Goal: Task Accomplishment & Management: Use online tool/utility

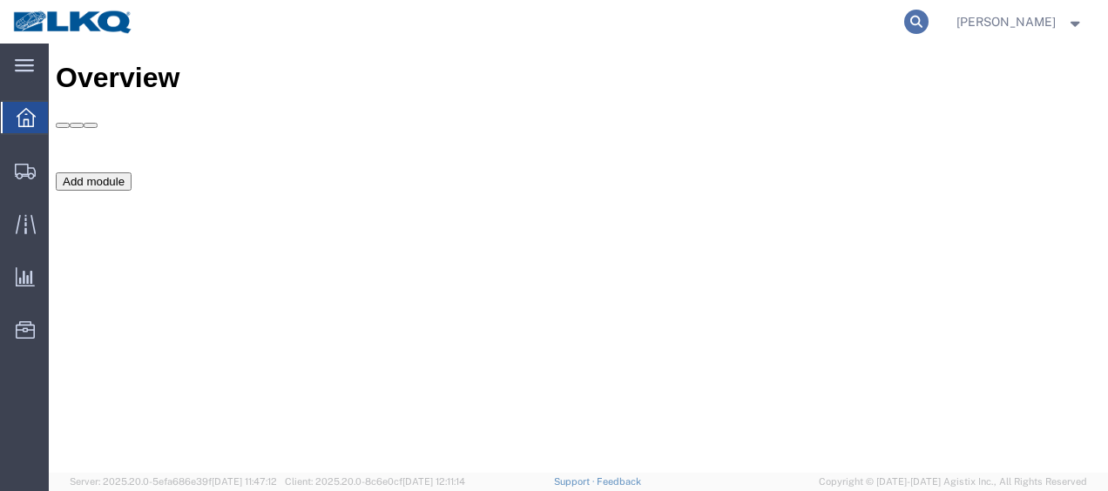
click at [928, 17] on icon at bounding box center [916, 22] width 24 height 24
click at [876, 23] on input "search" at bounding box center [638, 22] width 529 height 42
type input "57012377"
click at [928, 25] on icon at bounding box center [916, 22] width 24 height 24
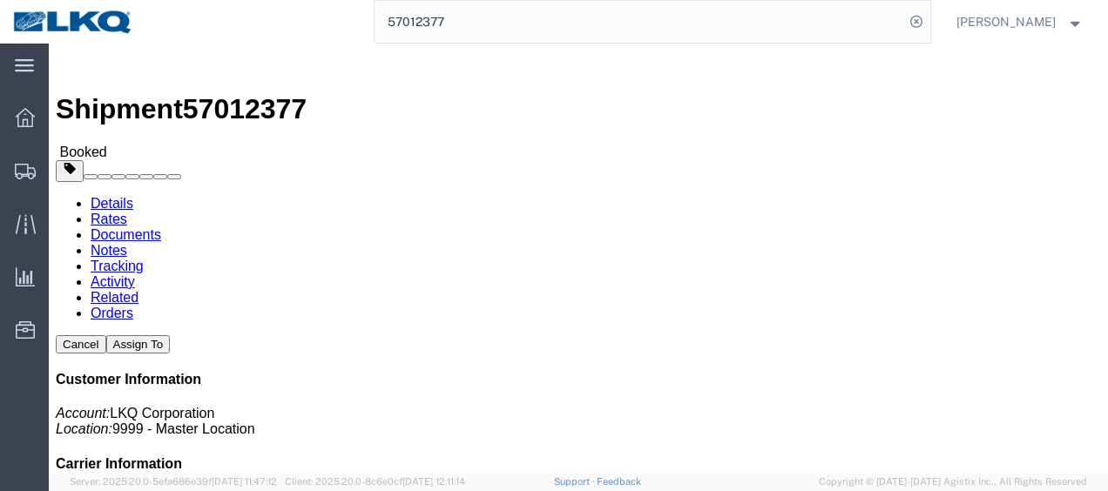
click link "Documents"
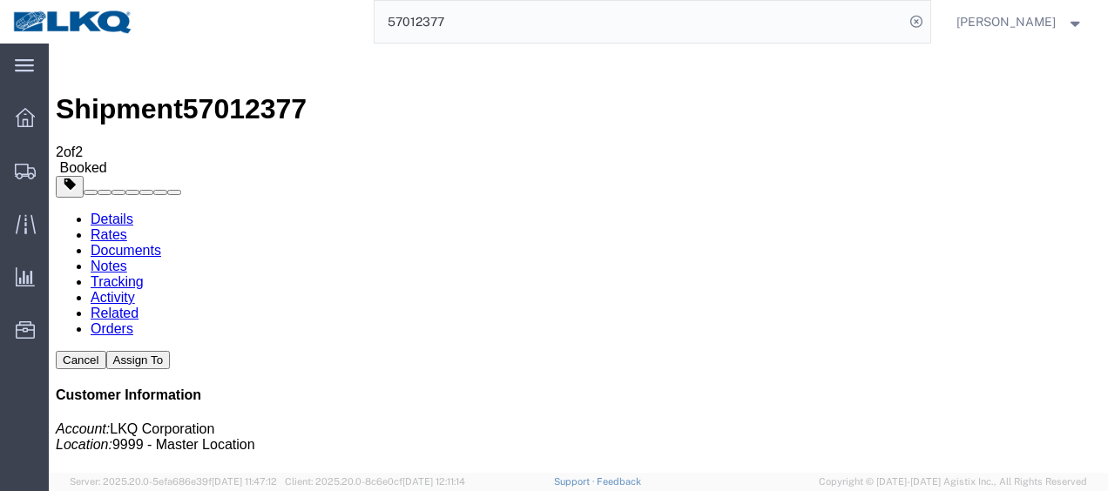
click at [1073, 23] on strong "button" at bounding box center [1076, 21] width 16 height 6
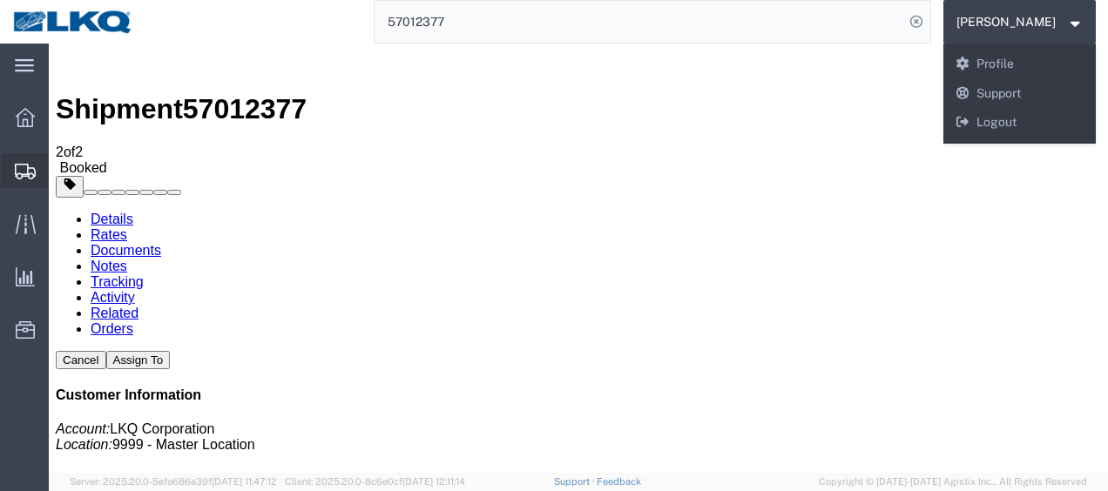
click at [0, 0] on span "Shipment Manager" at bounding box center [0, 0] width 0 height 0
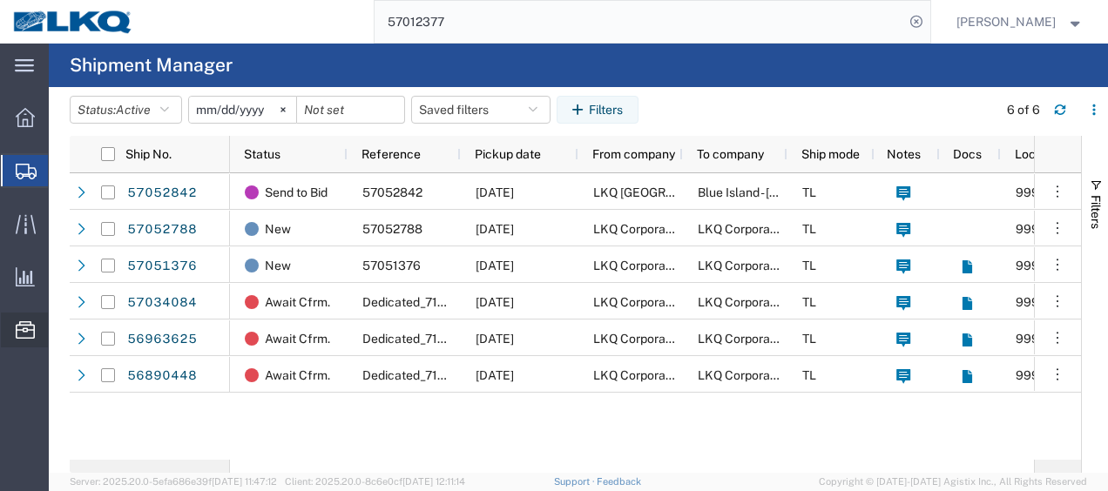
click at [0, 0] on span "Location Appointment" at bounding box center [0, 0] width 0 height 0
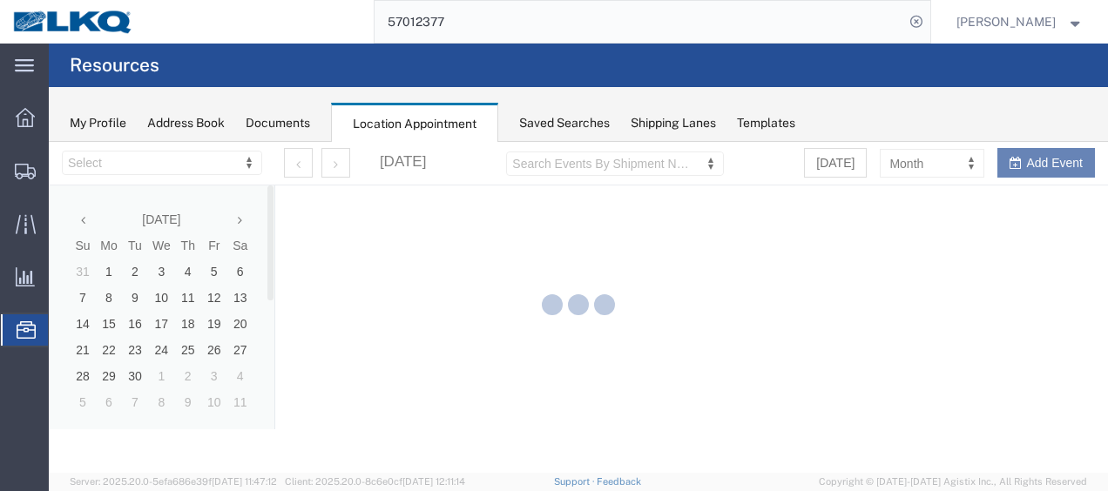
select select "27578"
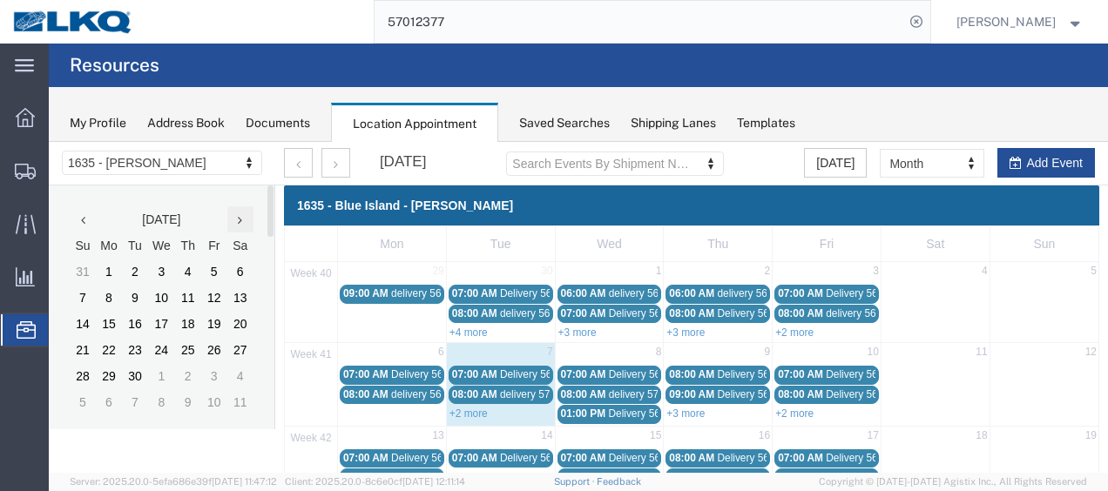
click at [242, 224] on th at bounding box center [240, 219] width 26 height 26
click at [470, 404] on div "+2 more" at bounding box center [501, 412] width 108 height 17
select select "1"
select select
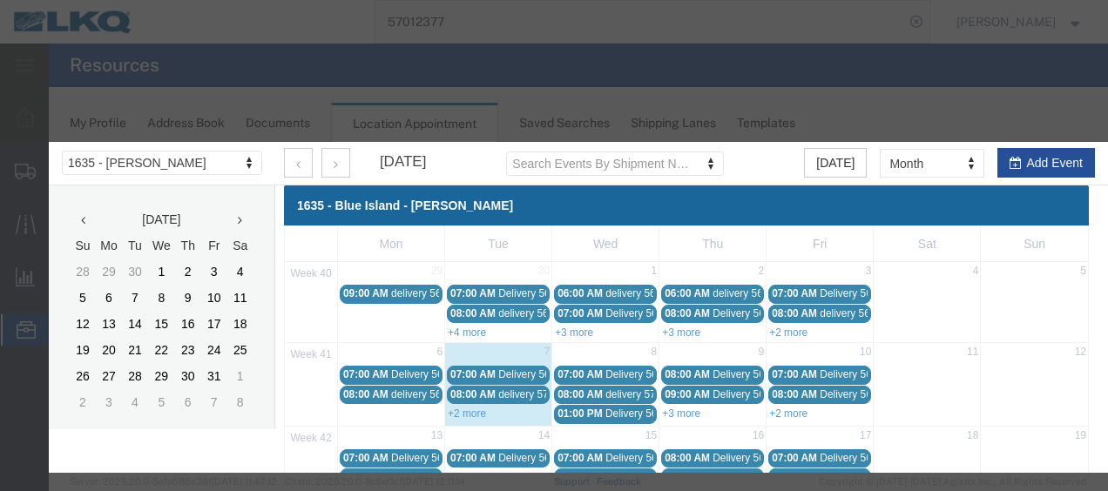
click at [475, 408] on div "Location Scheduling 1635 - [PERSON_NAME] 1635 - [PERSON_NAME] [DATE] Su Mo Tu W…" at bounding box center [573, 460] width 1049 height 636
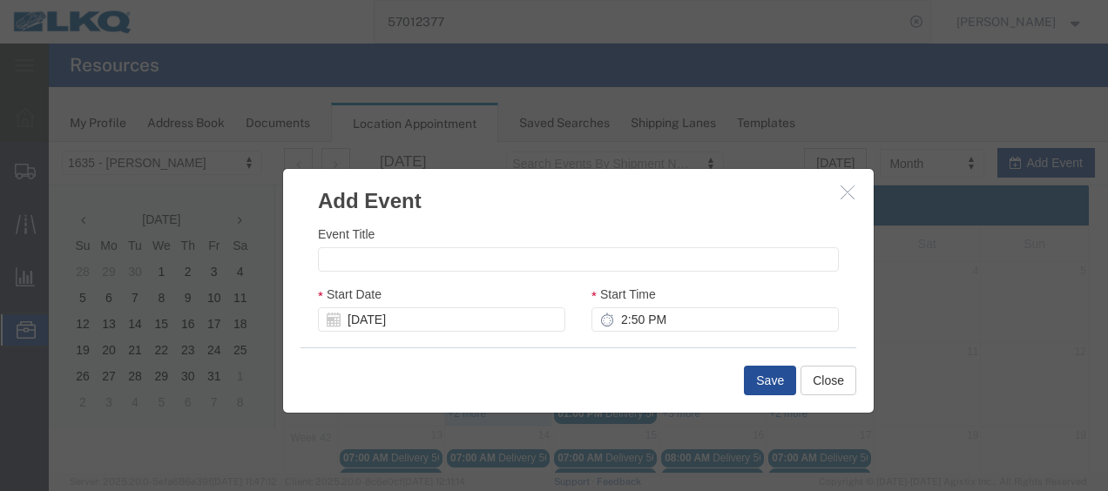
click at [833, 199] on h3 "Add Event" at bounding box center [578, 192] width 590 height 47
click at [840, 195] on icon "button" at bounding box center [847, 192] width 14 height 15
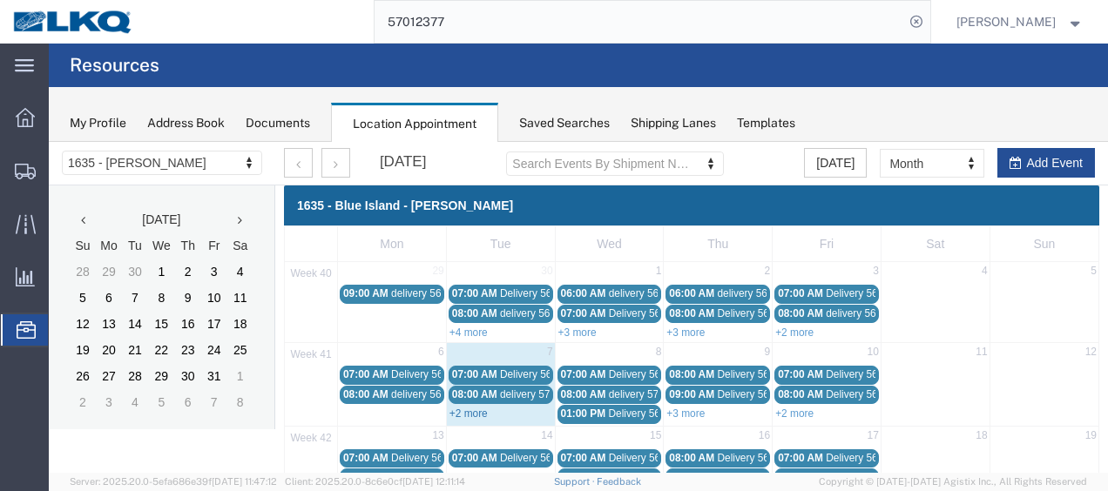
click at [474, 411] on link "+2 more" at bounding box center [468, 414] width 38 height 12
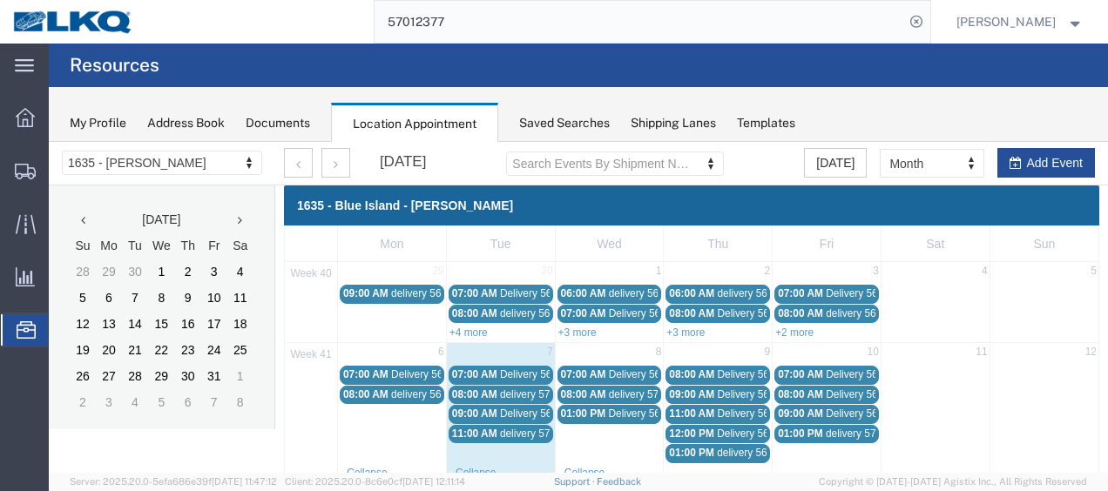
click at [638, 368] on span "Delivery 56682226" at bounding box center [652, 374] width 86 height 12
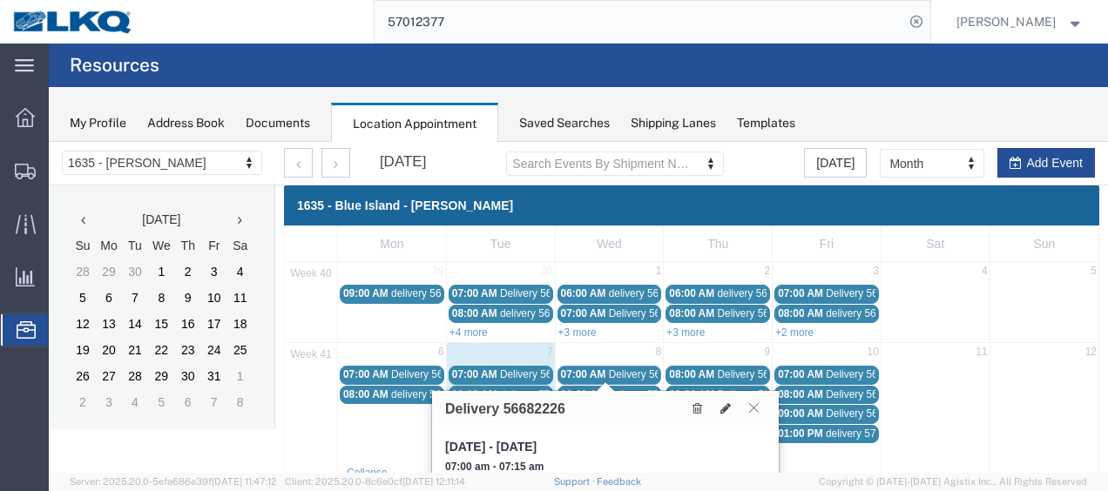
click at [760, 408] on button at bounding box center [754, 408] width 24 height 17
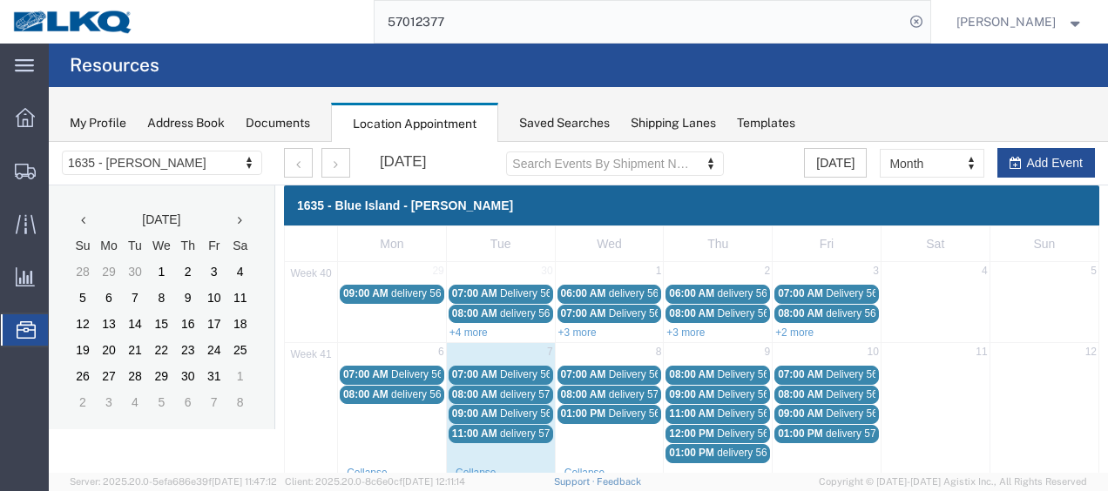
click at [628, 392] on span "delivery 57012377" at bounding box center [651, 394] width 84 height 12
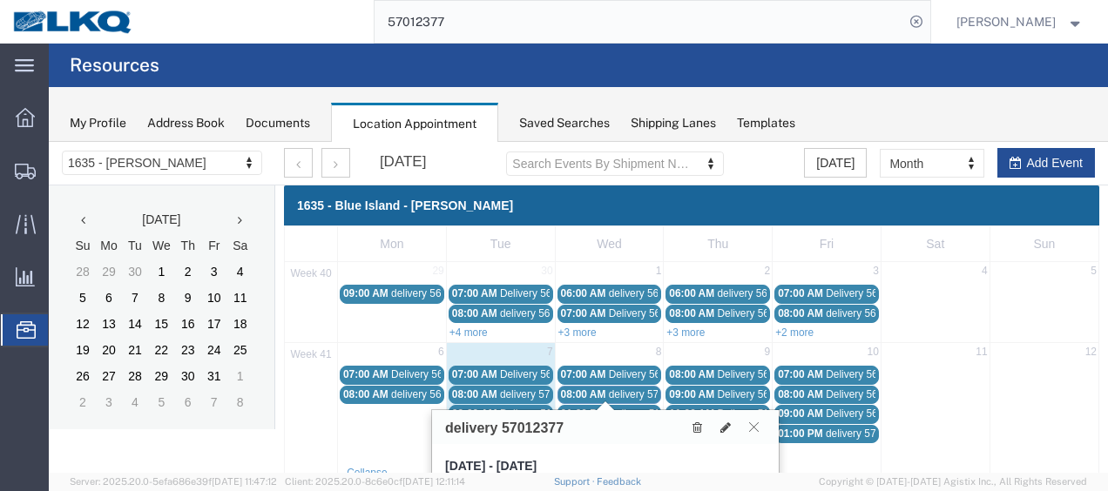
click at [756, 422] on icon at bounding box center [754, 426] width 10 height 10
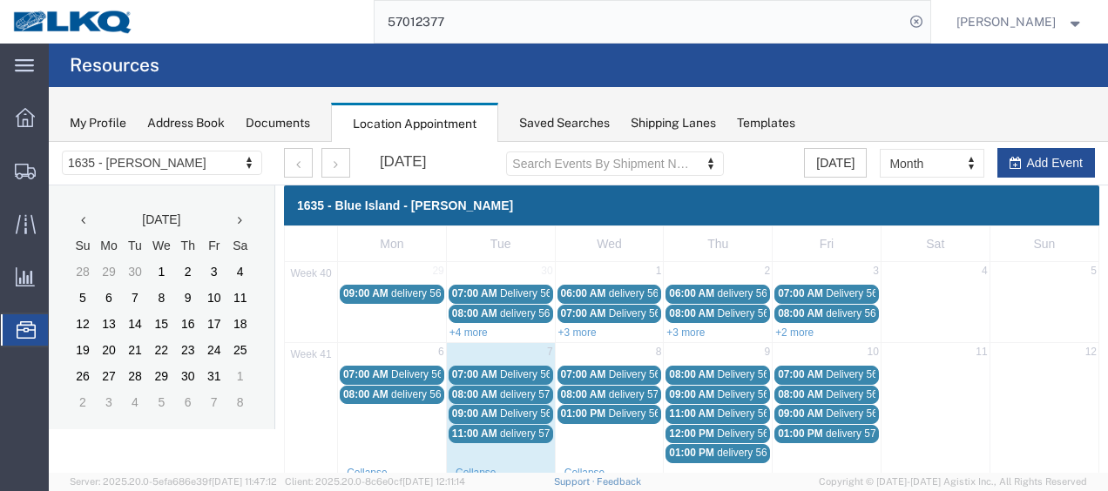
click at [1076, 21] on strong "button" at bounding box center [1076, 21] width 16 height 6
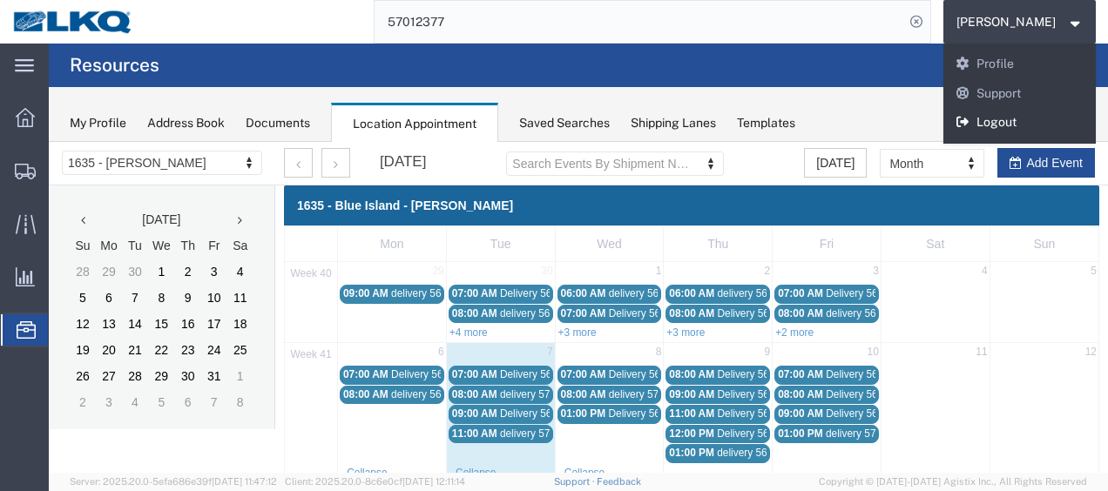
click at [1017, 122] on link "Logout" at bounding box center [1019, 123] width 153 height 30
